Goal: Task Accomplishment & Management: Use online tool/utility

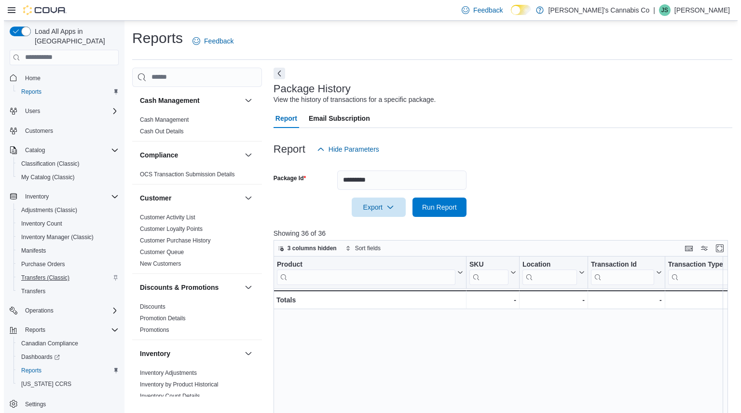
scroll to position [343, 606]
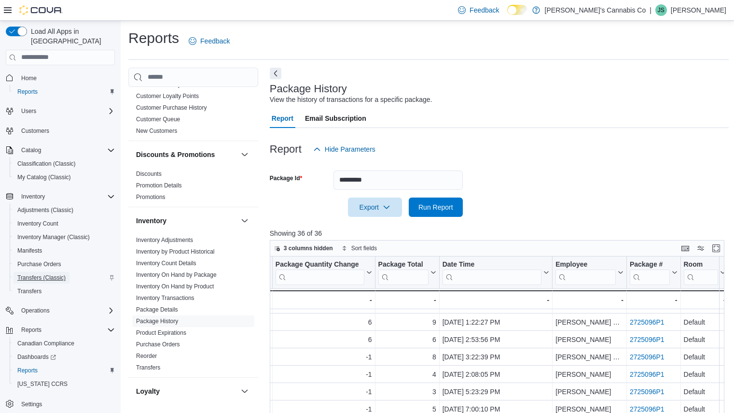
click at [29, 274] on span "Transfers (Classic)" at bounding box center [41, 278] width 48 height 8
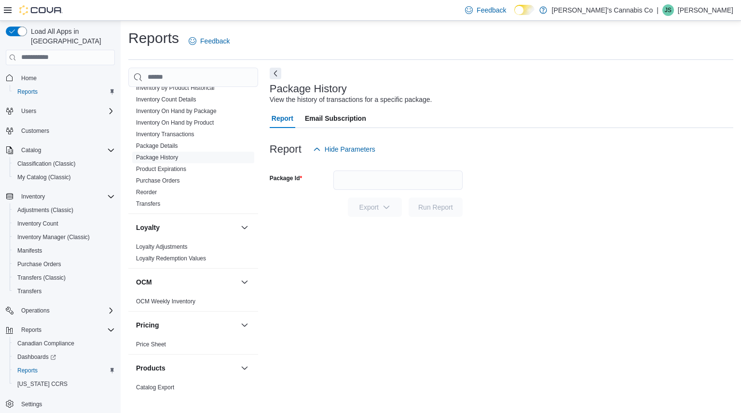
scroll to position [294, 0]
click at [144, 192] on link "Reorder" at bounding box center [146, 194] width 21 height 7
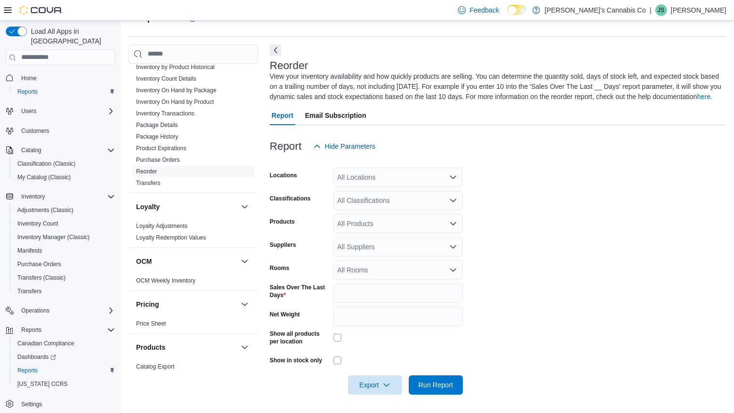
scroll to position [24, 0]
click at [447, 171] on div "All Locations" at bounding box center [397, 175] width 129 height 19
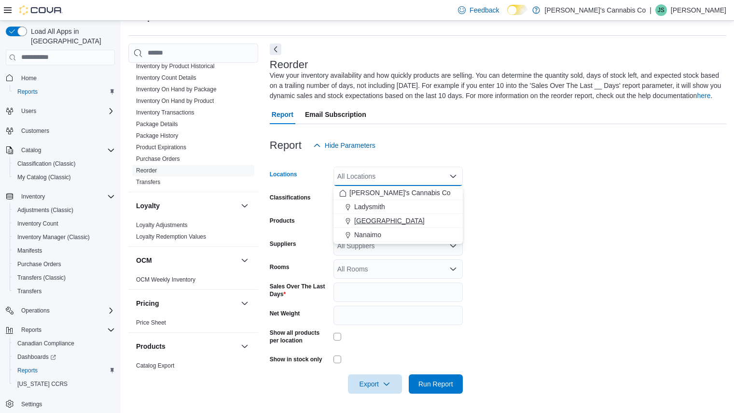
click at [380, 217] on span "[GEOGRAPHIC_DATA]" at bounding box center [389, 221] width 70 height 10
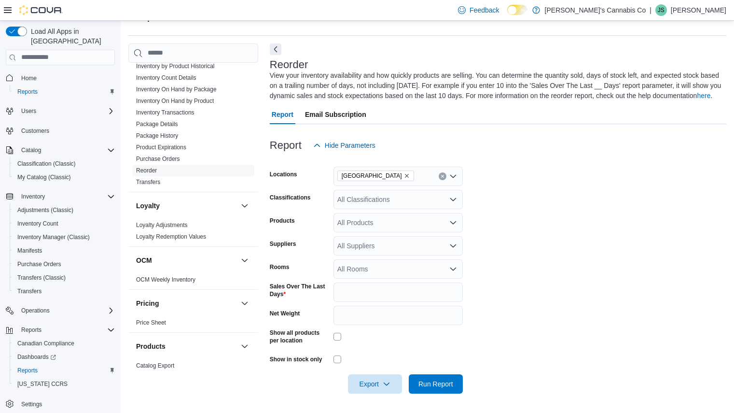
click at [544, 184] on form "Locations [GEOGRAPHIC_DATA] Classifications All Classifications Products All Pr…" at bounding box center [498, 274] width 456 height 238
click at [433, 383] on span "Run Report" at bounding box center [435, 383] width 35 height 10
click at [378, 380] on span "Export" at bounding box center [375, 382] width 42 height 19
click at [385, 324] on span "Export to Excel" at bounding box center [376, 326] width 43 height 8
